Goal: Task Accomplishment & Management: Use online tool/utility

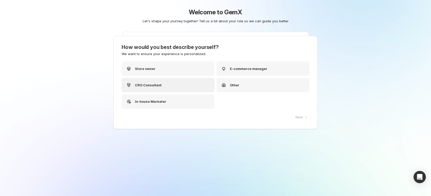
click at [165, 84] on div "CRO Consultant" at bounding box center [168, 85] width 93 height 14
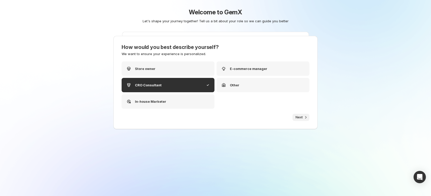
click at [295, 116] on button "Next" at bounding box center [301, 117] width 17 height 7
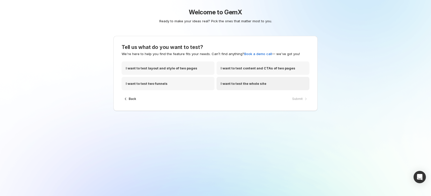
click at [271, 85] on div "I want to test the whole site" at bounding box center [263, 83] width 93 height 13
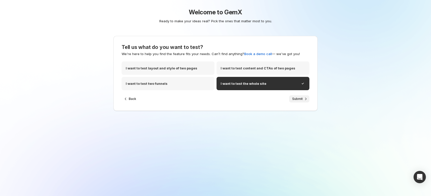
click at [297, 99] on span "Submit" at bounding box center [297, 99] width 11 height 4
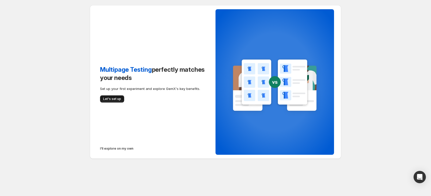
click at [116, 100] on span "Let's set up" at bounding box center [112, 99] width 18 height 4
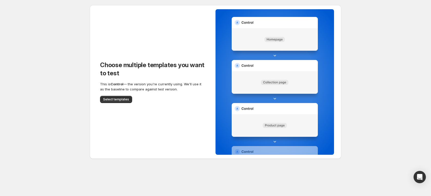
click at [115, 104] on div "Choose multiple templates you want to test This is Control — the version you're…" at bounding box center [153, 82] width 126 height 154
click at [113, 96] on button "Select templates" at bounding box center [116, 99] width 32 height 7
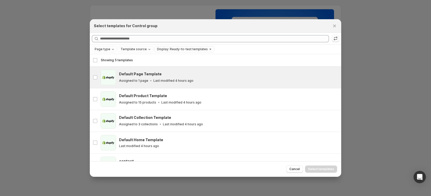
click at [141, 82] on p "Assigned to 1 page" at bounding box center [133, 81] width 29 height 4
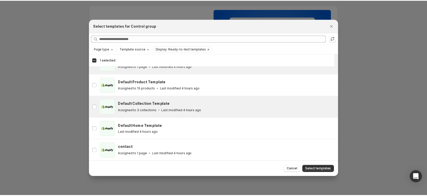
scroll to position [14, 0]
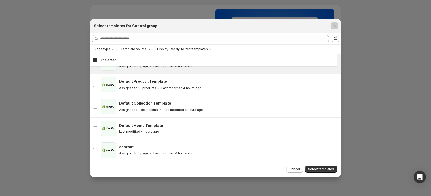
click at [369, 104] on div at bounding box center [215, 98] width 431 height 196
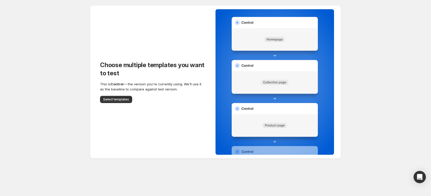
click at [147, 110] on div "Choose multiple templates you want to test This is Control — the version you're…" at bounding box center [153, 82] width 126 height 154
click at [125, 98] on span "Select templates" at bounding box center [116, 100] width 26 height 4
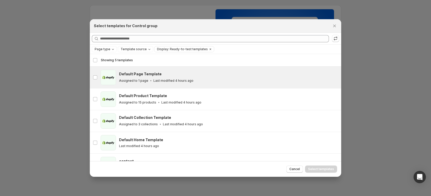
click at [130, 74] on h3 "Default Page Template" at bounding box center [140, 74] width 43 height 5
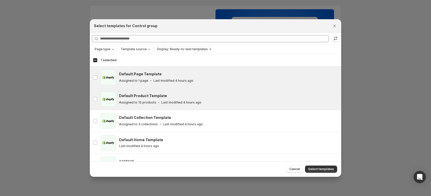
click at [139, 89] on div "product Default Product Template Assigned to 15 products Last modified 4 hours …" at bounding box center [216, 100] width 252 height 22
click at [317, 169] on span "Select templates" at bounding box center [321, 169] width 26 height 4
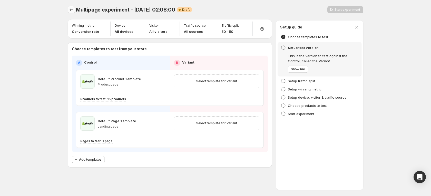
click at [71, 12] on icon "Experiments" at bounding box center [71, 9] width 5 height 5
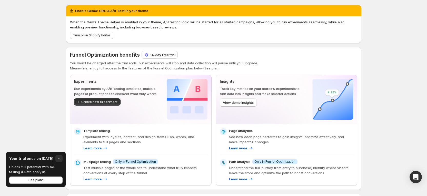
click at [165, 55] on p "14-day free trial" at bounding box center [162, 54] width 25 height 5
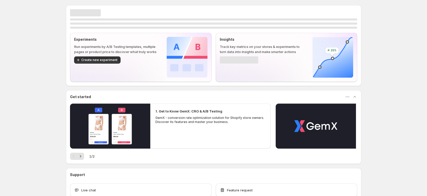
scroll to position [33, 0]
